Goal: Task Accomplishment & Management: Complete application form

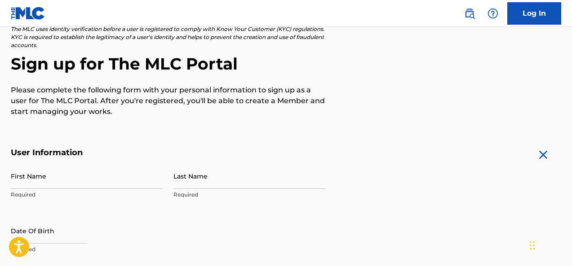
scroll to position [135, 0]
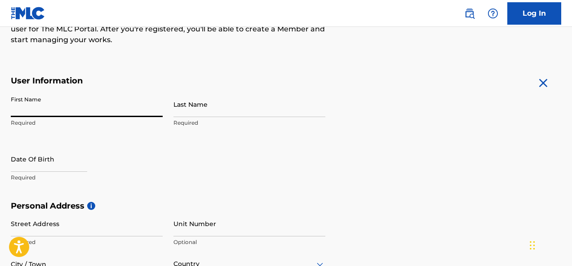
click at [43, 105] on input "First Name" at bounding box center [87, 105] width 152 height 26
type input "[PERSON_NAME]"
type input "Rentscheler"
type input "1714 [PERSON_NAME]."
type input "Dallas"
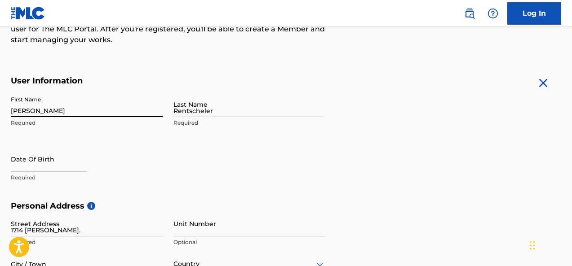
type input "United States"
type input "TX"
type input "75208"
type input "469"
type input "6774726"
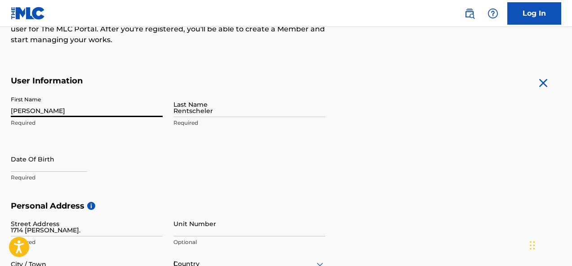
type input "[EMAIL_ADDRESS][DOMAIN_NAME]"
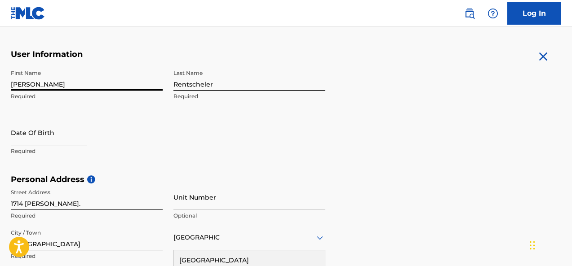
scroll to position [121, 0]
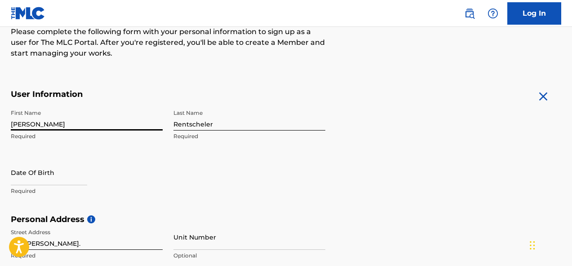
click at [68, 176] on input "text" at bounding box center [49, 173] width 76 height 26
select select "7"
select select "2025"
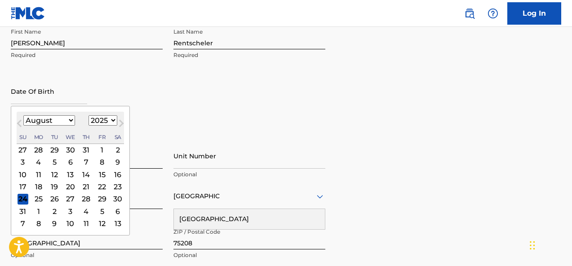
scroll to position [211, 0]
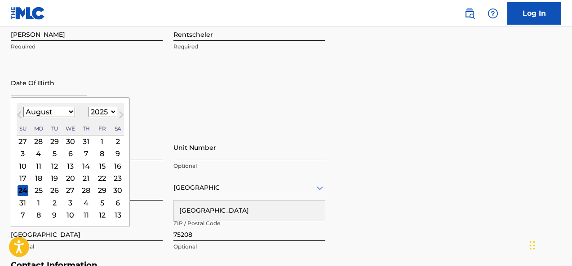
click at [60, 111] on select "January February March April May June July August September October November De…" at bounding box center [49, 112] width 52 height 10
select select "6"
click at [23, 107] on select "January February March April May June July August September October November De…" at bounding box center [49, 112] width 52 height 10
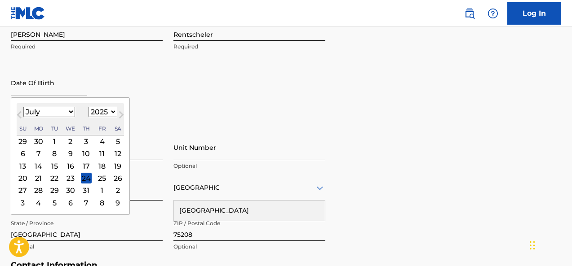
click at [44, 168] on div "13 14 15 16 17 18 19" at bounding box center [70, 166] width 107 height 12
click at [35, 169] on div "14" at bounding box center [38, 166] width 11 height 11
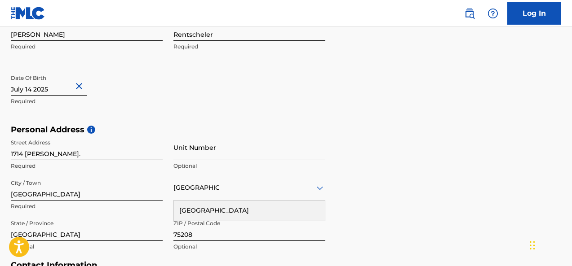
drag, startPoint x: 36, startPoint y: 87, endPoint x: 44, endPoint y: 89, distance: 8.4
click at [37, 88] on input "text" at bounding box center [49, 83] width 76 height 26
select select "6"
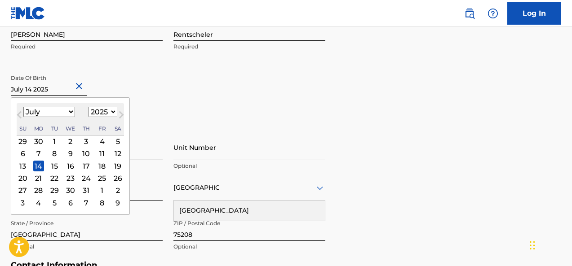
click at [48, 88] on input "text" at bounding box center [49, 83] width 76 height 26
click at [106, 114] on select "1899 1900 1901 1902 1903 1904 1905 1906 1907 1908 1909 1910 1911 1912 1913 1914…" at bounding box center [103, 112] width 29 height 10
select select "1984"
click at [89, 107] on select "1899 1900 1901 1902 1903 1904 1905 1906 1907 1908 1909 1910 1911 1912 1913 1914…" at bounding box center [103, 112] width 29 height 10
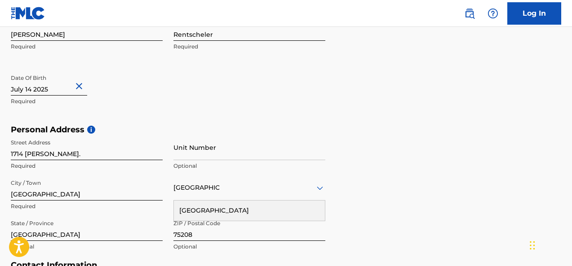
click at [158, 90] on div "Date Of Birth Required" at bounding box center [87, 90] width 152 height 40
select select "6"
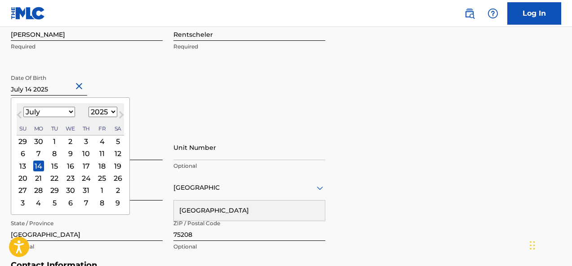
click at [45, 90] on input "text" at bounding box center [49, 83] width 76 height 26
click at [96, 114] on select "1899 1900 1901 1902 1903 1904 1905 1906 1907 1908 1909 1910 1911 1912 1913 1914…" at bounding box center [103, 112] width 29 height 10
select select "1984"
click at [89, 107] on select "1899 1900 1901 1902 1903 1904 1905 1906 1907 1908 1909 1910 1911 1912 1913 1914…" at bounding box center [103, 112] width 29 height 10
click at [77, 112] on div "January February March April May June July August September October November De…" at bounding box center [70, 112] width 107 height 11
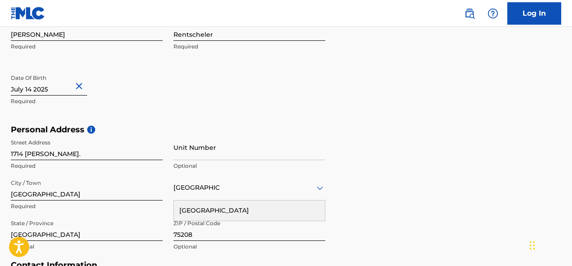
click at [82, 85] on button "Close" at bounding box center [80, 86] width 13 height 27
click at [38, 89] on input "text" at bounding box center [49, 83] width 76 height 26
select select "7"
select select "2025"
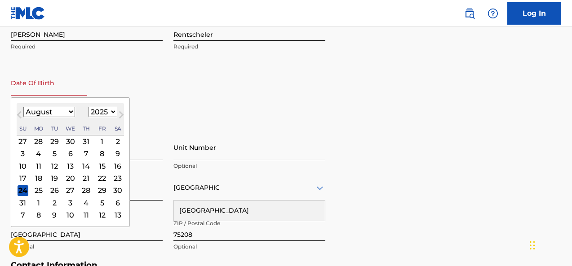
type input "07/14/1984"
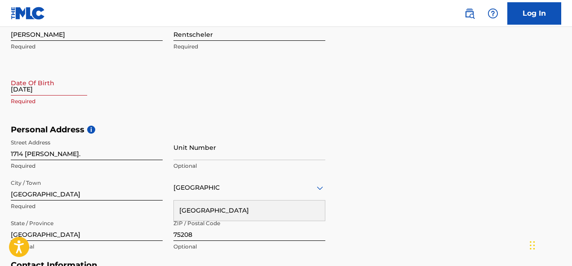
select select "7"
select select "2025"
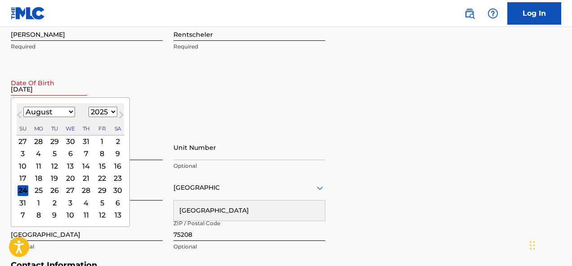
click at [53, 93] on input "07/14/1984" at bounding box center [49, 83] width 76 height 26
type input "07/14/1984"
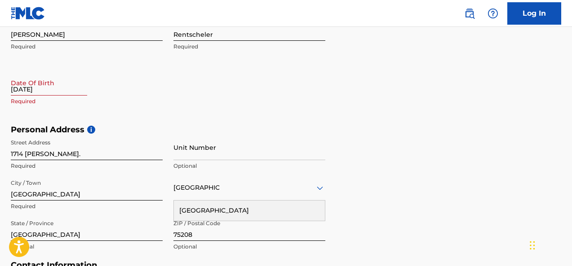
click at [4, 228] on div "The MLC uses identity verification before a user is registered to comply with K…" at bounding box center [286, 137] width 572 height 521
click at [35, 92] on input "07/14/1984" at bounding box center [49, 83] width 76 height 26
select select "7"
select select "2025"
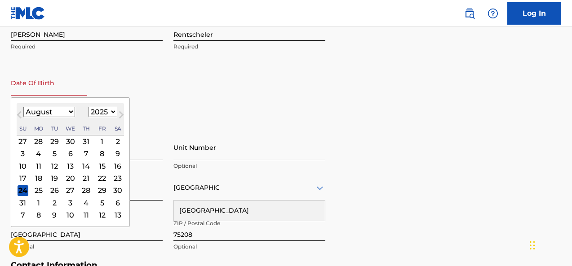
type input "07/14/1984"
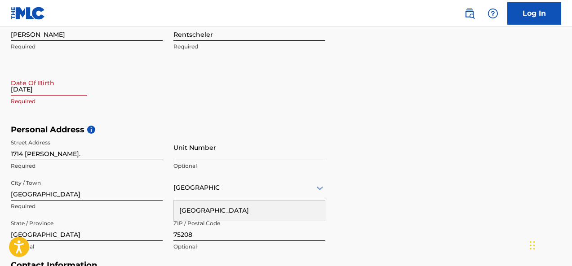
click at [46, 91] on input "07/14/1984" at bounding box center [49, 83] width 76 height 26
select select "7"
select select "2025"
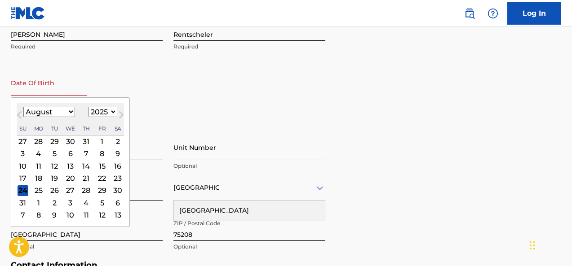
type input "07/14/1984"
click at [15, 81] on input "07/14/1984" at bounding box center [49, 83] width 76 height 26
click at [47, 111] on select "January February March April May June July August September October November De…" at bounding box center [49, 112] width 52 height 10
select select "6"
click at [23, 107] on select "January February March April May June July August September October November De…" at bounding box center [49, 112] width 52 height 10
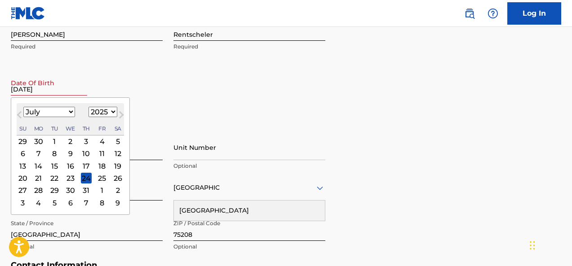
click at [40, 164] on div "14" at bounding box center [38, 166] width 11 height 11
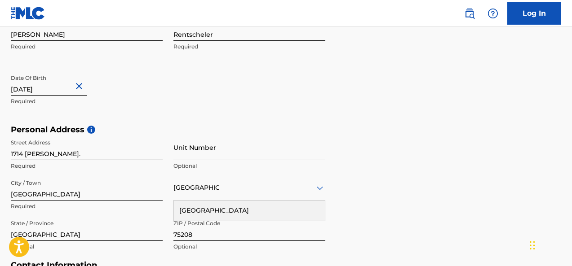
click at [49, 94] on input "07/14/1984" at bounding box center [49, 83] width 76 height 26
select select "6"
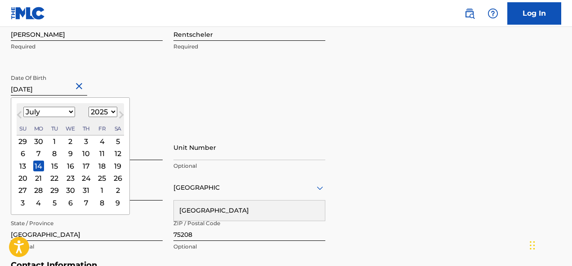
click at [104, 110] on select "1899 1900 1901 1902 1903 1904 1905 1906 1907 1908 1909 1910 1911 1912 1913 1914…" at bounding box center [103, 112] width 29 height 10
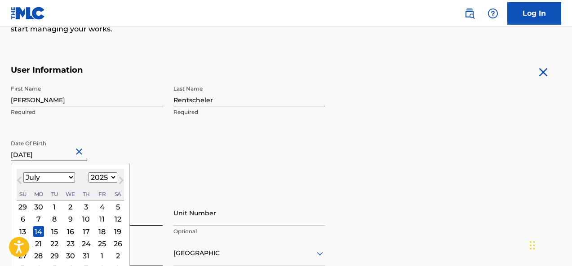
scroll to position [225, 0]
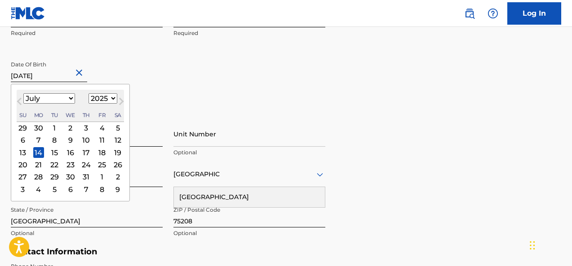
click at [94, 102] on select "1899 1900 1901 1902 1903 1904 1905 1906 1907 1908 1909 1910 1911 1912 1913 1914…" at bounding box center [103, 98] width 29 height 10
select select "1984"
click at [89, 93] on select "1899 1900 1901 1902 1903 1904 1905 1906 1907 1908 1909 1910 1911 1912 1913 1914…" at bounding box center [103, 98] width 29 height 10
click at [116, 140] on div "14" at bounding box center [117, 140] width 11 height 11
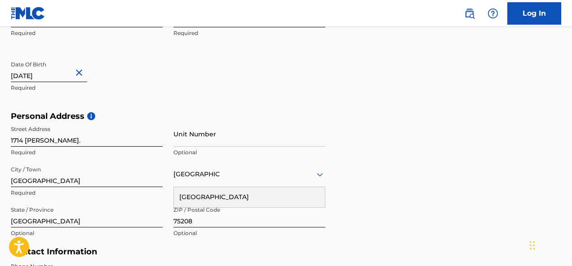
click at [123, 134] on input "1714 [PERSON_NAME]." at bounding box center [87, 134] width 152 height 26
click at [243, 96] on div "First Name Jay Required Last Name Rentscheler Required Date Of Birth 07/14/1984…" at bounding box center [168, 57] width 314 height 110
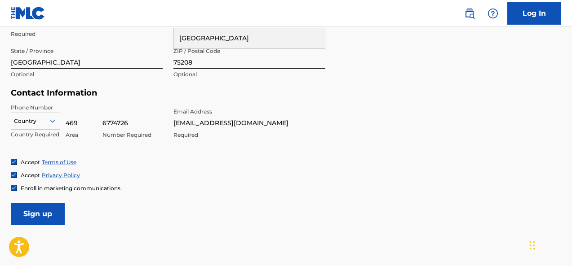
scroll to position [404, 0]
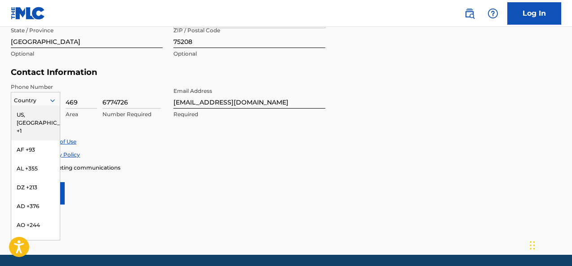
click at [51, 101] on icon at bounding box center [52, 100] width 4 height 3
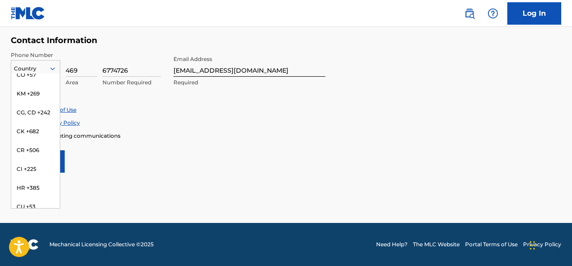
scroll to position [0, 0]
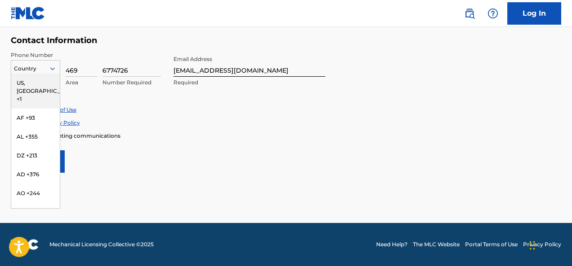
drag, startPoint x: 52, startPoint y: 85, endPoint x: 54, endPoint y: 75, distance: 11.0
click at [54, 75] on div "US, CA +1 AF +93 AL +355 DZ +213 AD +376 AO +244 AI +1264 AG +1268 AR +54 AM +3…" at bounding box center [35, 141] width 49 height 135
click at [34, 80] on div "US, [GEOGRAPHIC_DATA] +1" at bounding box center [35, 91] width 49 height 35
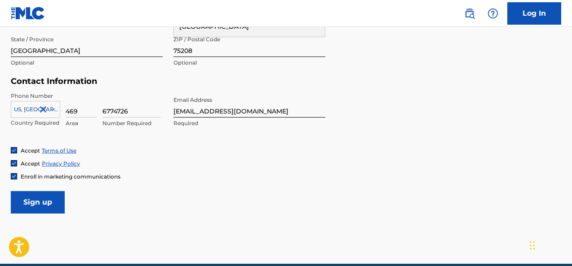
scroll to position [436, 0]
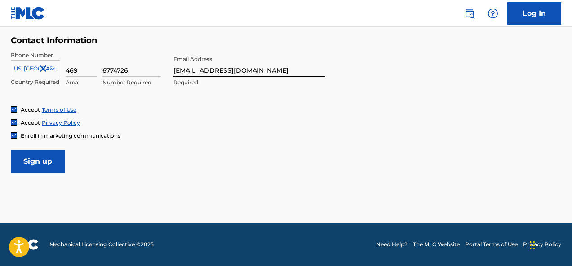
click at [31, 168] on input "Sign up" at bounding box center [38, 161] width 54 height 22
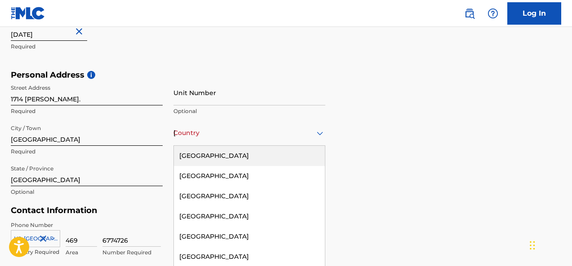
scroll to position [281, 0]
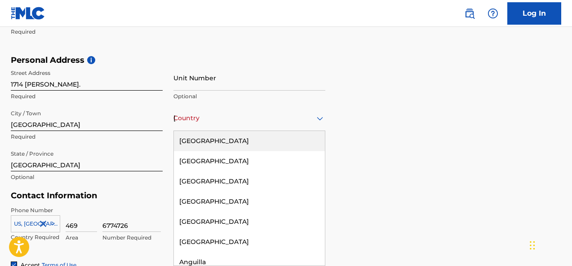
click at [246, 131] on div "223 results available. Use Up and Down to choose options, press Enter to select…" at bounding box center [249, 119] width 152 height 26
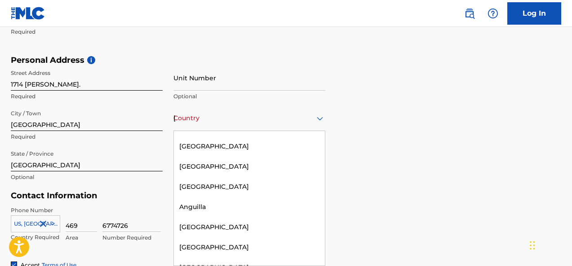
scroll to position [0, 0]
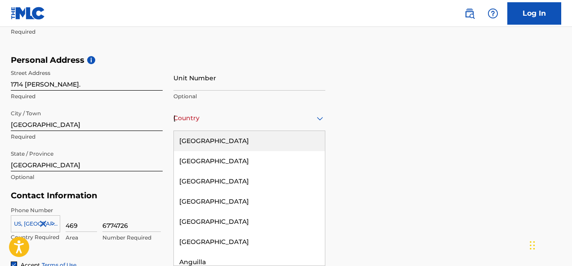
click at [214, 135] on div "United States" at bounding box center [249, 141] width 151 height 20
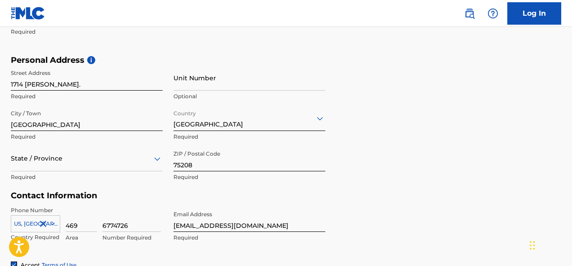
scroll to position [321, 0]
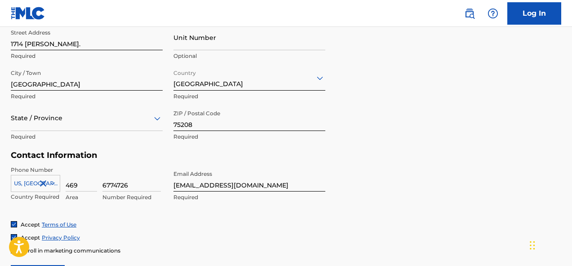
click at [29, 131] on div "State / Province" at bounding box center [87, 119] width 152 height 26
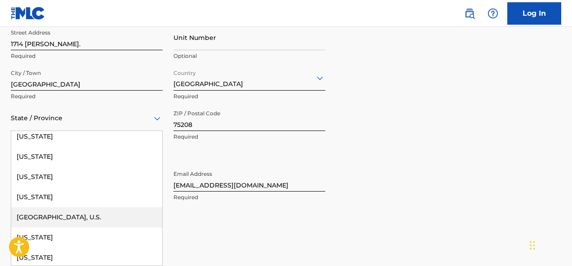
scroll to position [898, 0]
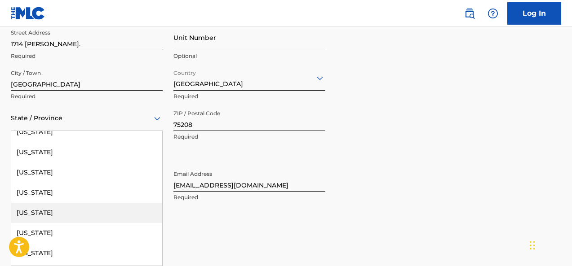
click at [60, 210] on div "Texas" at bounding box center [86, 213] width 151 height 20
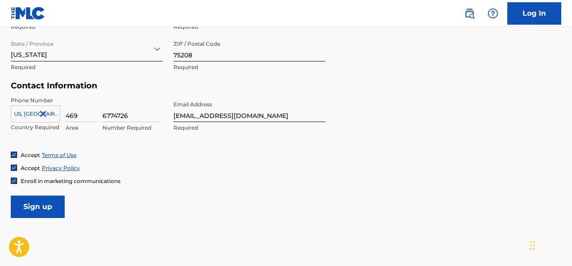
scroll to position [391, 0]
click at [46, 202] on input "Sign up" at bounding box center [38, 206] width 54 height 22
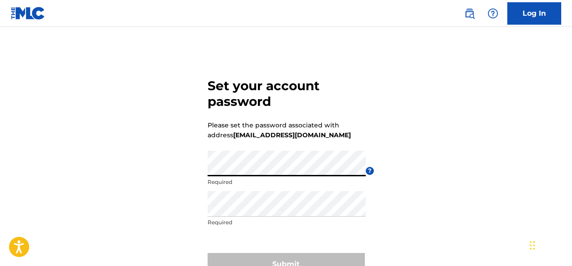
click at [179, 171] on div "Set your account password Please set the password associated with address [EMAI…" at bounding box center [286, 175] width 572 height 252
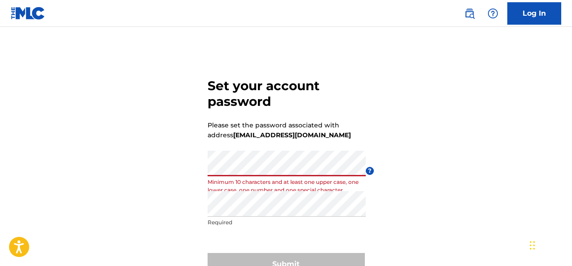
click at [176, 146] on div "Set your account password Please set the password associated with address [EMAI…" at bounding box center [286, 175] width 572 height 252
click at [170, 182] on div "Set your account password Please set the password associated with address [EMAI…" at bounding box center [286, 175] width 572 height 252
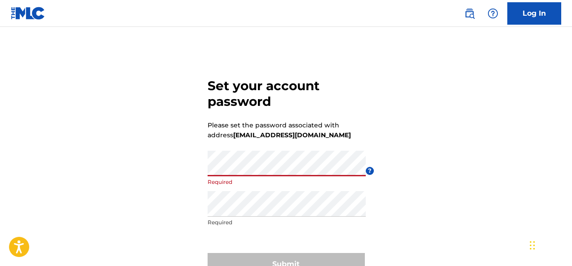
click at [425, 155] on div "Set your account password Please set the password associated with address [EMAI…" at bounding box center [286, 175] width 572 height 252
click at [324, 48] on main "Set your account password Please set the password associated with address [EMAI…" at bounding box center [286, 164] width 572 height 274
click at [322, 50] on form "Set your account password Please set the password associated with address [EMAI…" at bounding box center [286, 175] width 157 height 252
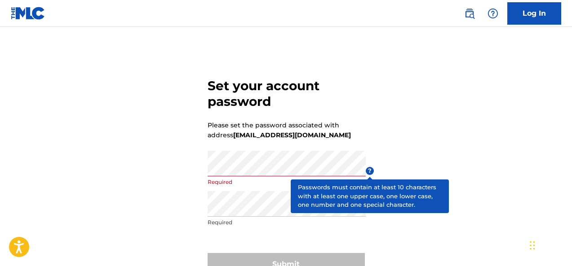
click at [370, 170] on span "?" at bounding box center [370, 171] width 8 height 8
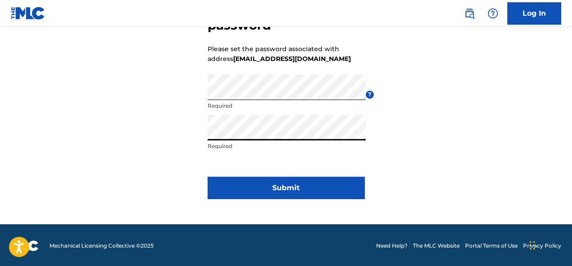
scroll to position [78, 0]
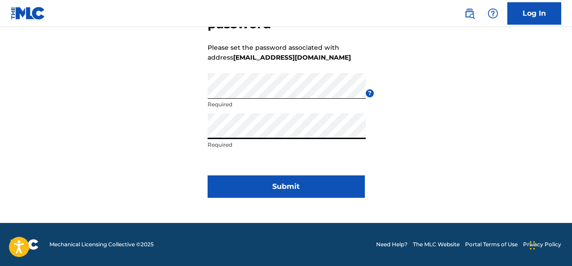
click at [261, 187] on button "Submit" at bounding box center [286, 187] width 157 height 22
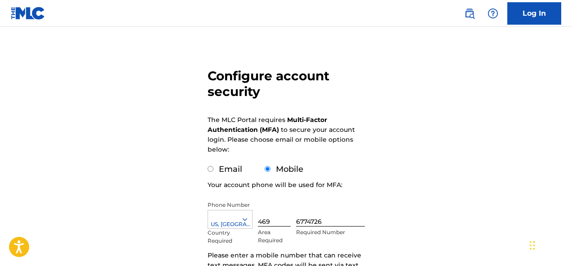
scroll to position [90, 0]
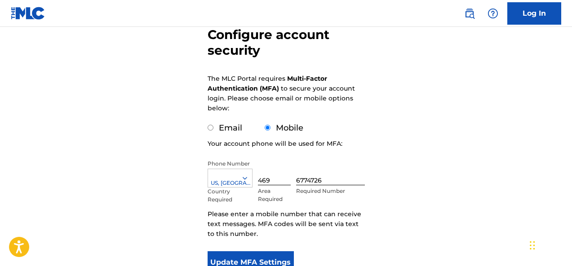
click at [210, 127] on input "Email" at bounding box center [211, 128] width 6 height 6
radio input "true"
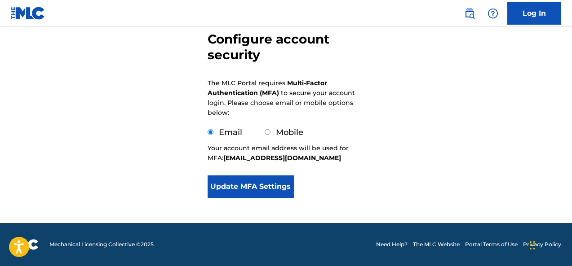
click at [267, 132] on input "Mobile" at bounding box center [268, 132] width 6 height 6
radio input "true"
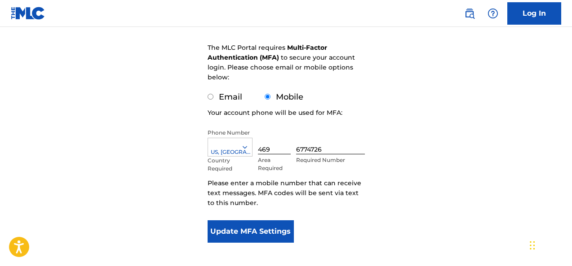
scroll to position [76, 0]
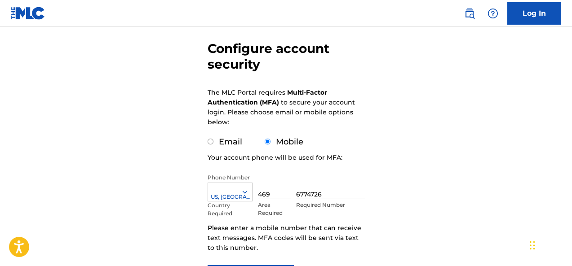
click at [209, 143] on input "Email" at bounding box center [211, 142] width 6 height 6
radio input "true"
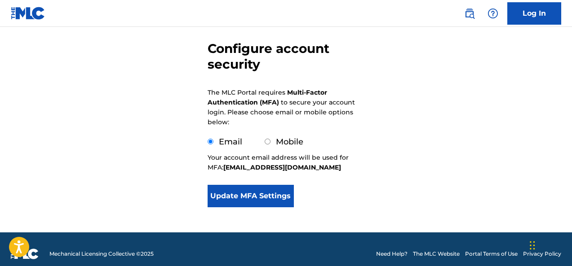
click at [234, 197] on button "Update MFA Settings" at bounding box center [251, 196] width 87 height 22
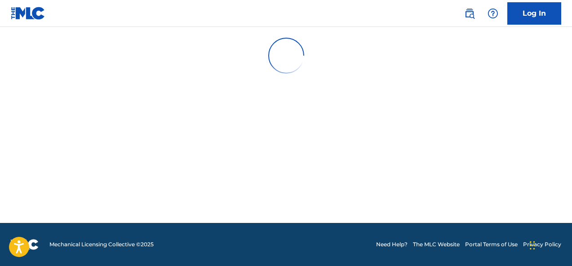
scroll to position [0, 0]
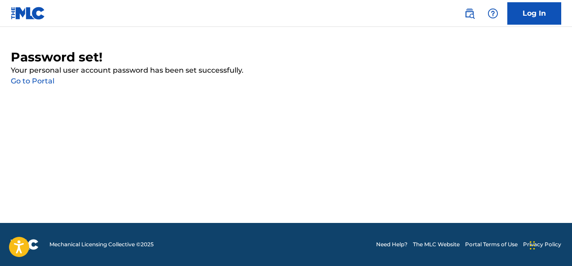
click at [34, 81] on link "Go to Portal" at bounding box center [33, 81] width 44 height 9
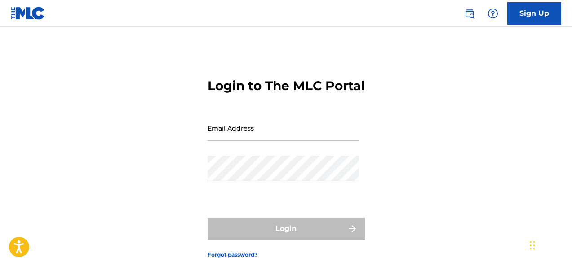
click at [246, 141] on input "Email Address" at bounding box center [284, 128] width 152 height 26
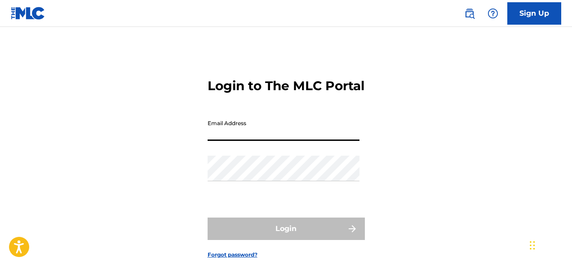
type input "[EMAIL_ADDRESS][DOMAIN_NAME]"
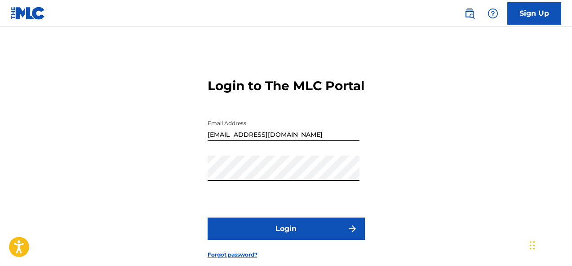
click at [228, 240] on button "Login" at bounding box center [286, 229] width 157 height 22
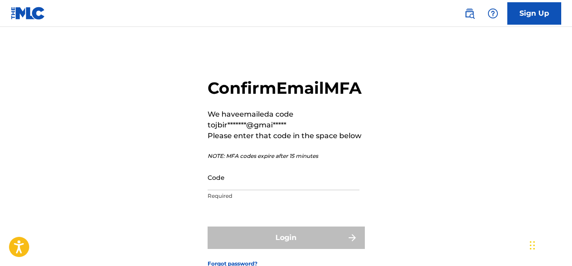
click at [237, 190] on input "Code" at bounding box center [284, 178] width 152 height 26
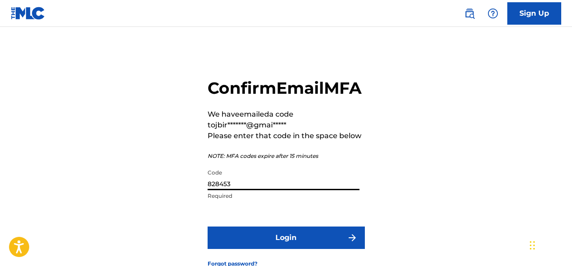
scroll to position [45, 0]
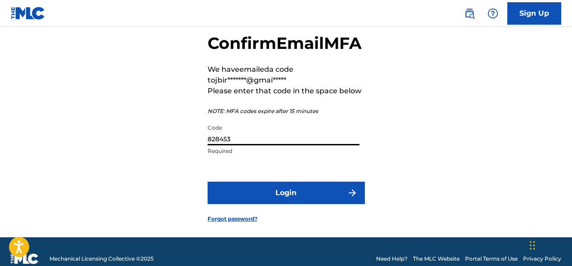
type input "828453"
click at [260, 204] on button "Login" at bounding box center [286, 193] width 157 height 22
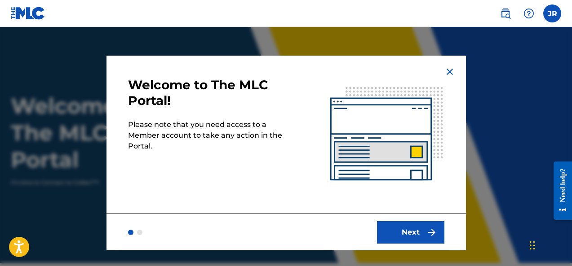
click at [419, 236] on button "Next" at bounding box center [410, 232] width 67 height 22
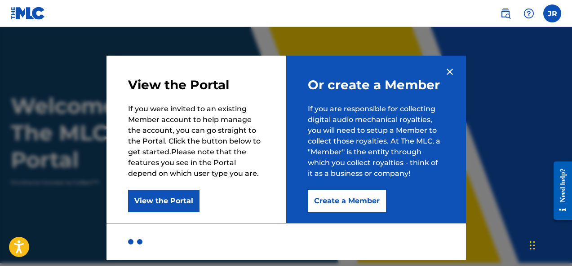
click at [343, 202] on button "Create a Member" at bounding box center [347, 201] width 78 height 22
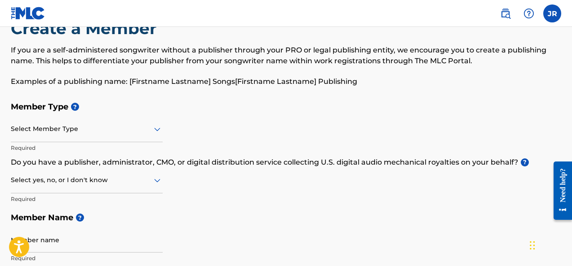
scroll to position [45, 0]
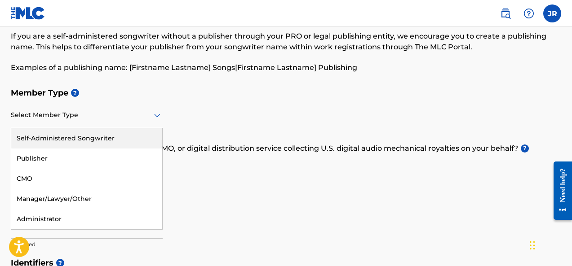
click at [156, 113] on icon at bounding box center [157, 115] width 11 height 11
click at [156, 114] on icon at bounding box center [157, 115] width 11 height 11
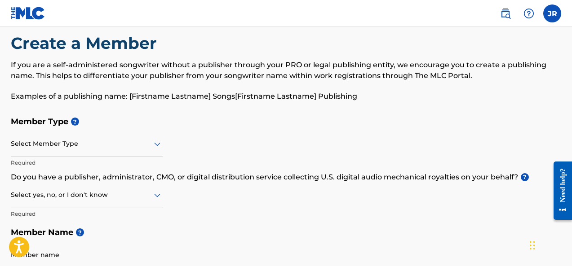
scroll to position [0, 0]
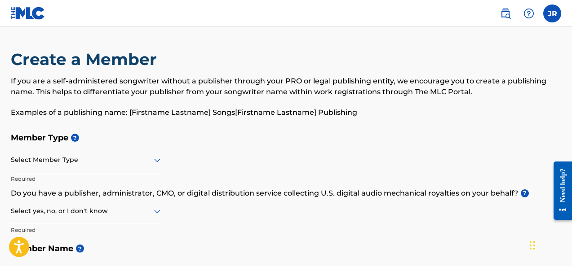
click at [561, 16] on label at bounding box center [552, 13] width 18 height 18
click at [552, 13] on input "JR [PERSON_NAME] [EMAIL_ADDRESS][DOMAIN_NAME] Notification Preferences Profile …" at bounding box center [552, 13] width 0 height 0
click at [561, 16] on div "JR JR [PERSON_NAME] [EMAIL_ADDRESS][DOMAIN_NAME] Notification Preferences Profi…" at bounding box center [552, 13] width 18 height 18
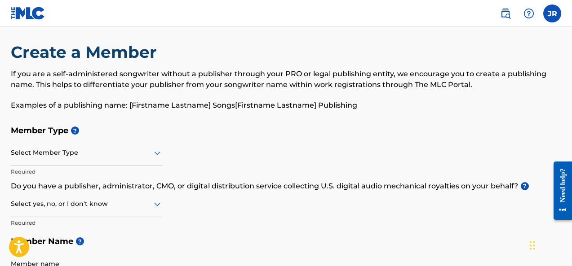
click at [137, 162] on div "Select Member Type" at bounding box center [87, 154] width 152 height 26
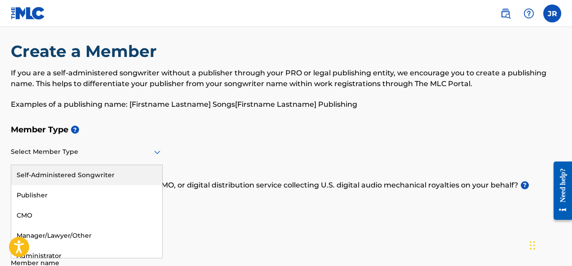
scroll to position [9, 0]
click at [114, 175] on div "Self-Administered Songwriter" at bounding box center [86, 175] width 151 height 20
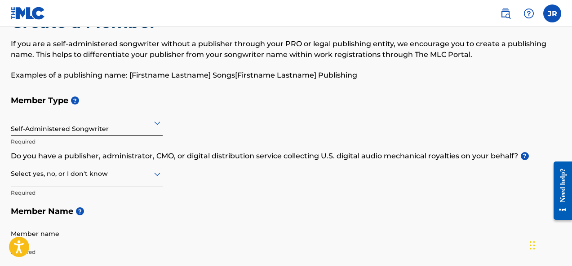
scroll to position [53, 0]
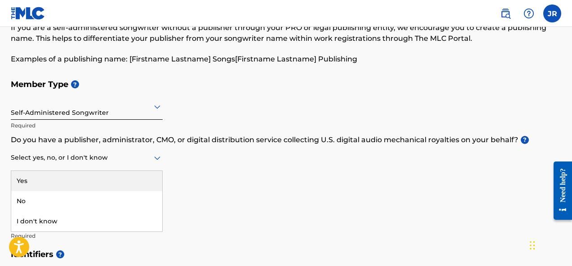
click at [146, 154] on div at bounding box center [87, 157] width 152 height 11
click at [102, 182] on div "Yes" at bounding box center [86, 181] width 151 height 20
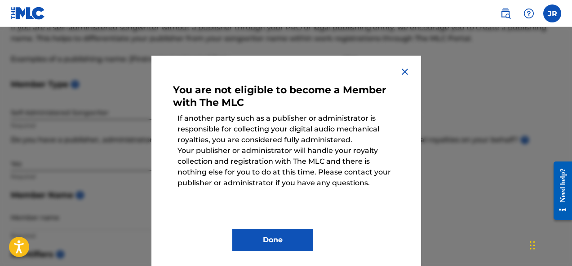
click at [399, 73] on img at bounding box center [404, 71] width 11 height 11
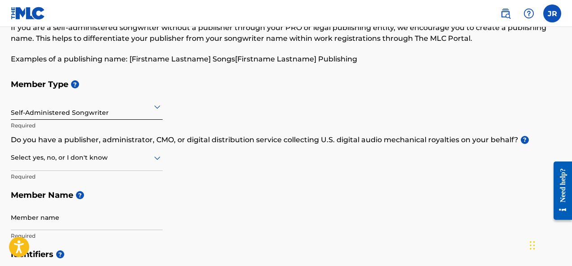
click at [89, 158] on div at bounding box center [87, 157] width 152 height 11
click at [37, 206] on div "No" at bounding box center [86, 201] width 151 height 20
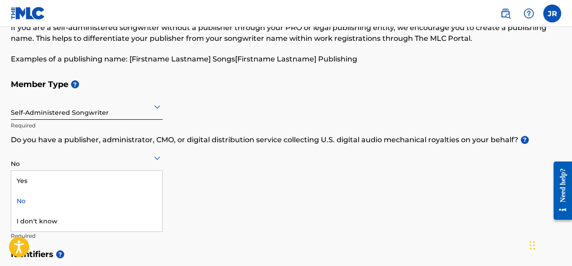
click at [156, 159] on icon at bounding box center [157, 159] width 6 height 4
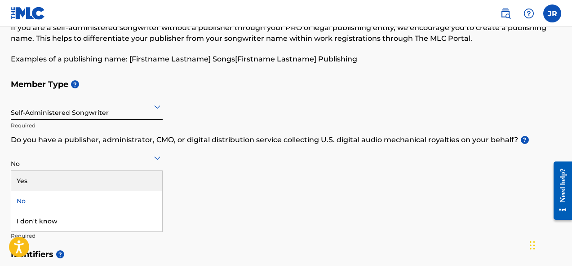
click at [59, 186] on div "Yes" at bounding box center [86, 181] width 151 height 20
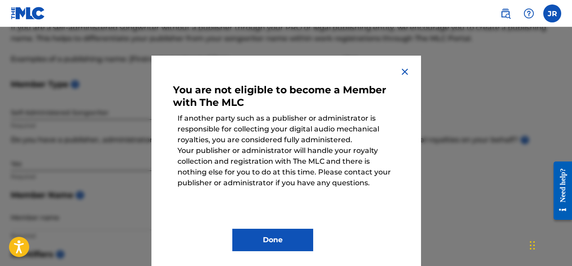
click at [399, 71] on img at bounding box center [404, 71] width 11 height 11
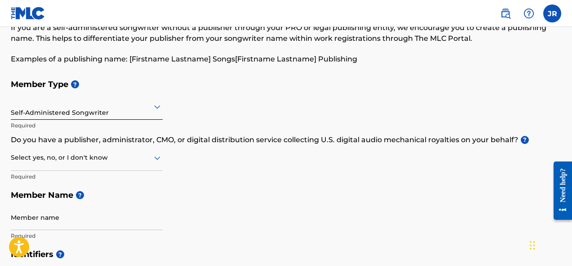
click at [77, 155] on div at bounding box center [87, 157] width 152 height 11
click at [32, 198] on div "No" at bounding box center [86, 201] width 151 height 20
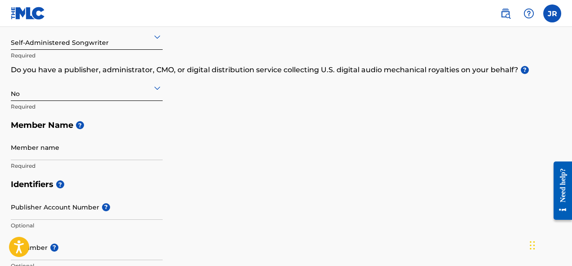
scroll to position [143, 0]
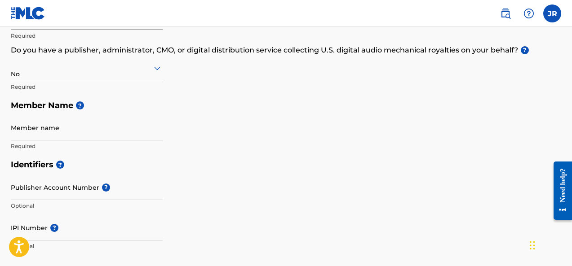
click at [47, 130] on input "Member name" at bounding box center [87, 128] width 152 height 26
type input "[PERSON_NAME]"
type input "1714 [PERSON_NAME]."
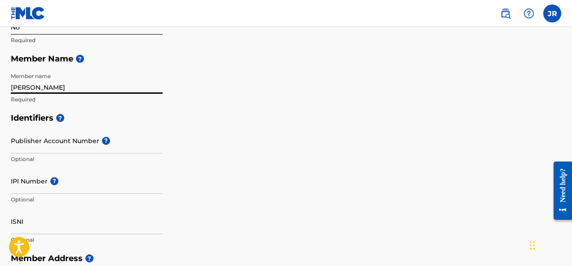
scroll to position [206, 0]
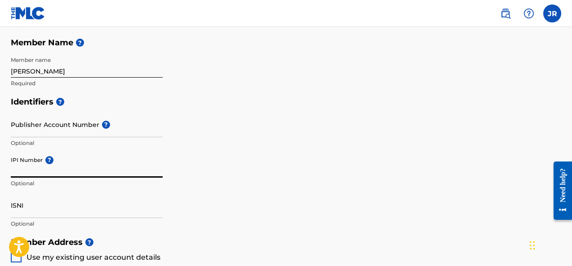
drag, startPoint x: 11, startPoint y: 163, endPoint x: 27, endPoint y: 158, distance: 17.2
click at [27, 158] on input "IPI Number ?" at bounding box center [87, 165] width 152 height 26
click at [267, 105] on h5 "Identifiers ?" at bounding box center [286, 102] width 550 height 19
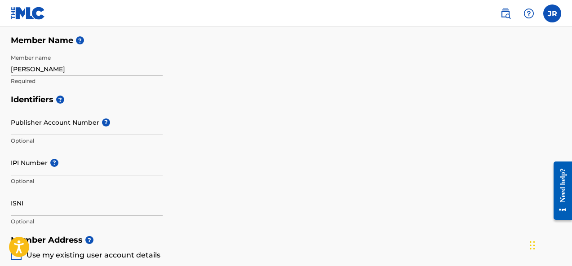
scroll to position [225, 0]
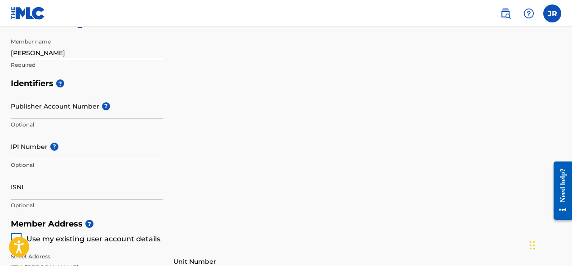
click at [28, 156] on input "IPI Number ?" at bounding box center [87, 147] width 152 height 26
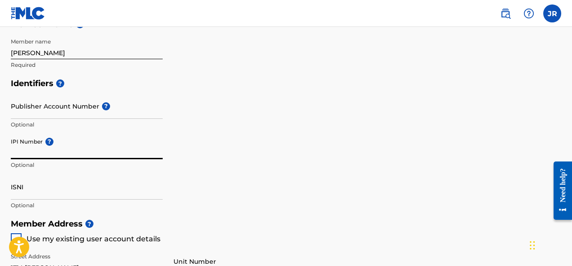
paste input "#690943217"
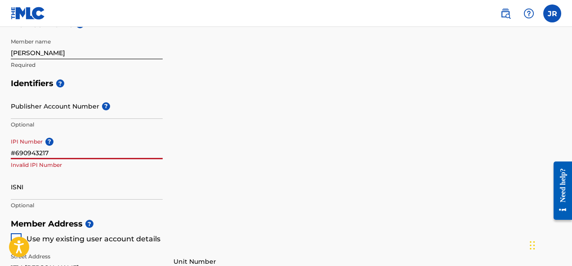
click at [15, 152] on input "#690943217" at bounding box center [87, 147] width 152 height 26
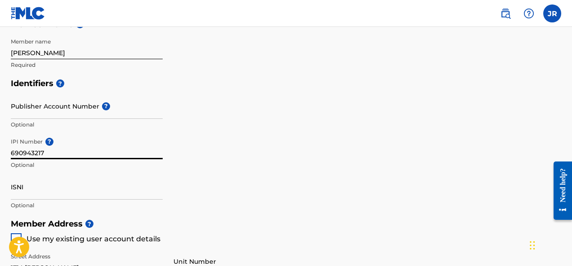
type input "690943217"
click at [166, 191] on div "Identifiers ? Publisher Account Number ? Optional IPI Number ? 690943217 Option…" at bounding box center [286, 144] width 550 height 141
